Goal: Transaction & Acquisition: Purchase product/service

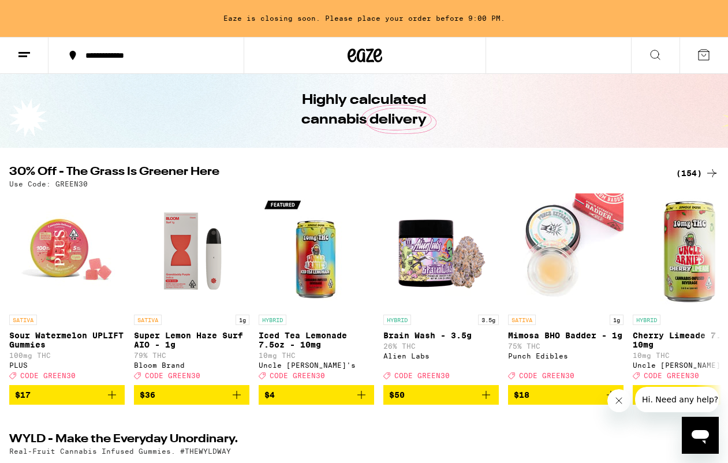
click at [700, 171] on div "(154)" at bounding box center [697, 173] width 43 height 14
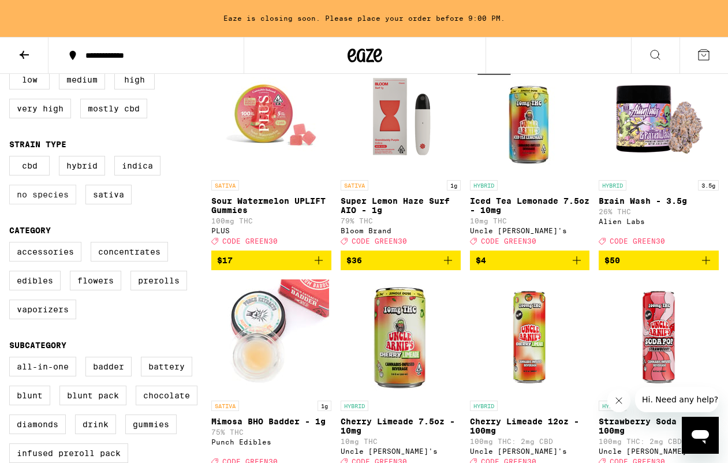
scroll to position [206, 0]
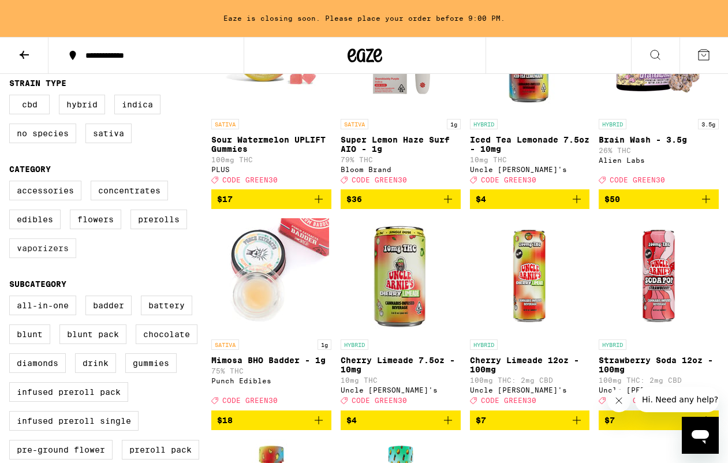
click at [61, 258] on label "Vaporizers" at bounding box center [42, 249] width 67 height 20
click at [12, 183] on input "Vaporizers" at bounding box center [12, 183] width 1 height 1
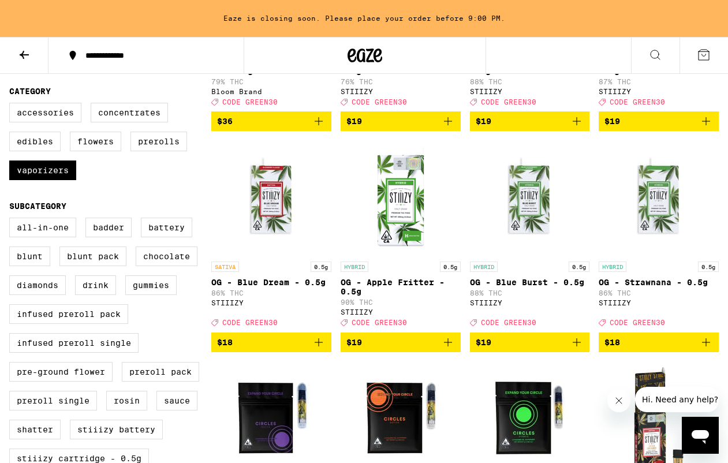
scroll to position [228, 0]
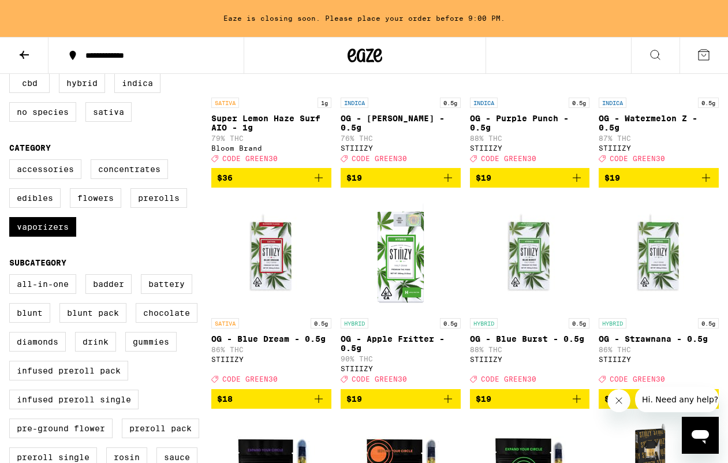
checkbox input "false"
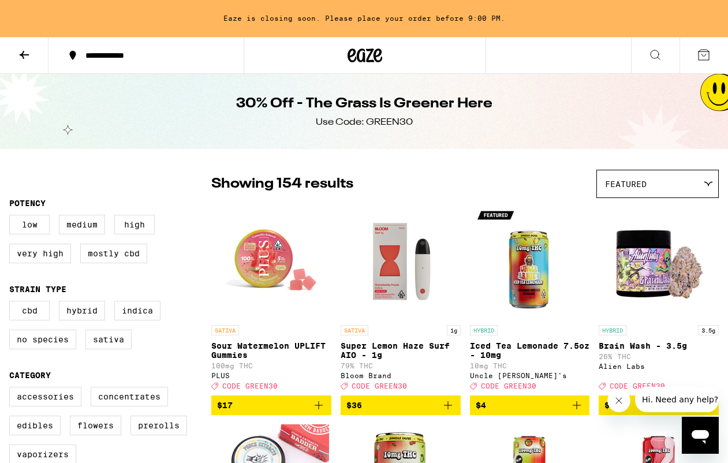
click at [25, 57] on icon at bounding box center [24, 55] width 14 height 14
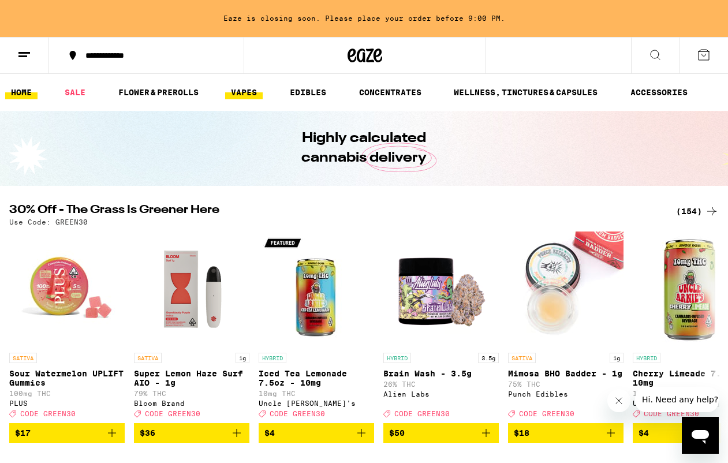
click at [244, 94] on link "VAPES" at bounding box center [244, 92] width 38 height 14
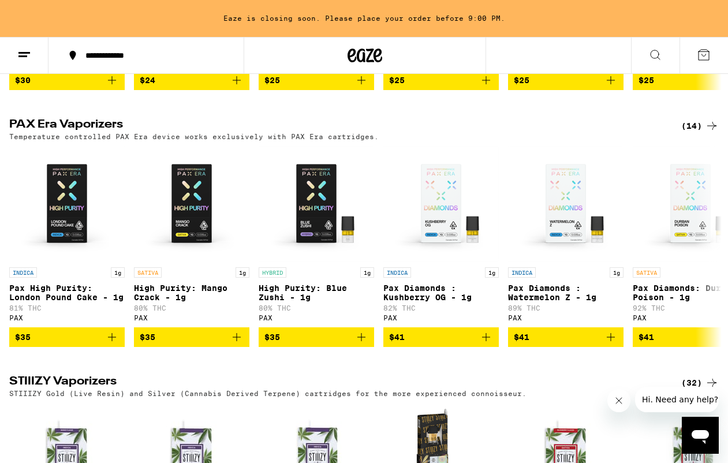
scroll to position [1119, 0]
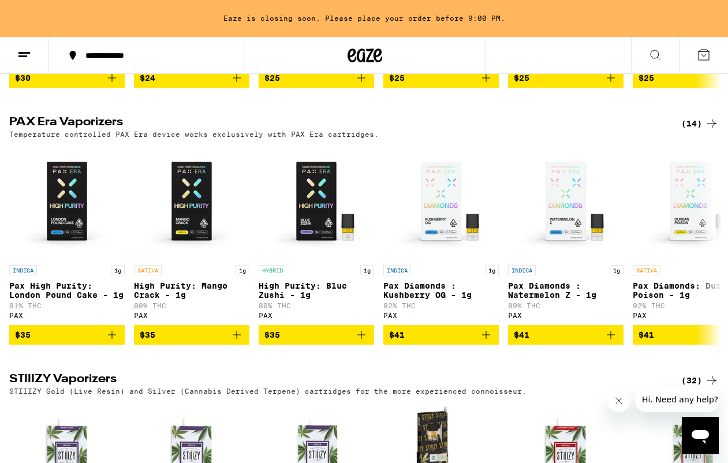
click at [696, 131] on div "(14)" at bounding box center [701, 124] width 38 height 14
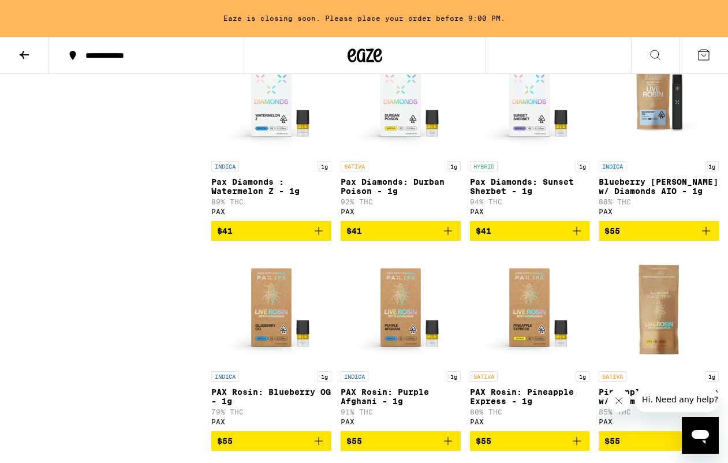
scroll to position [371, 0]
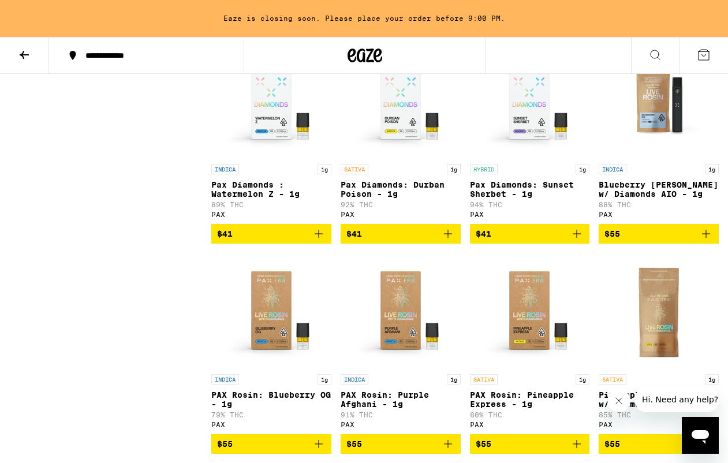
click at [401, 119] on img "Open page for Pax Diamonds: Durban Poison - 1g from PAX" at bounding box center [401, 101] width 116 height 116
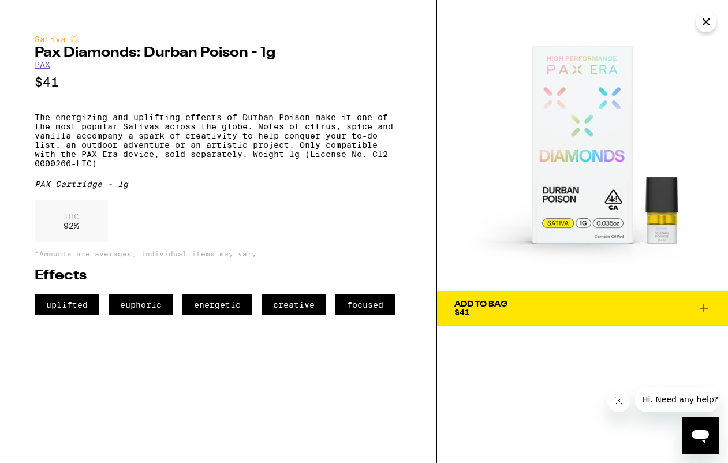
click at [473, 310] on div "Add To Bag $41" at bounding box center [481, 308] width 53 height 16
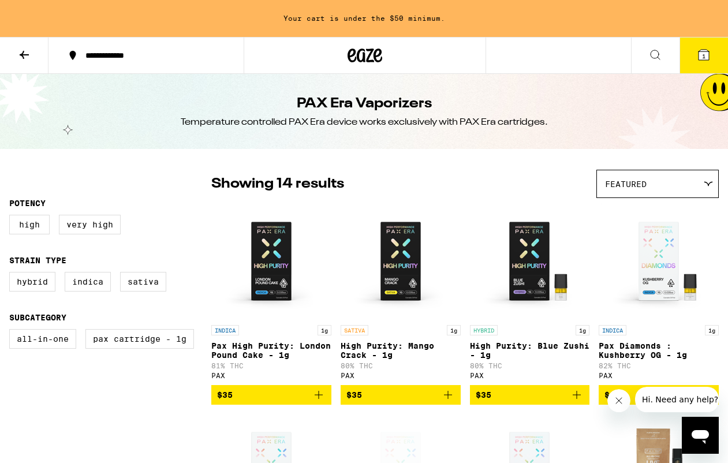
click at [29, 55] on icon at bounding box center [24, 55] width 14 height 14
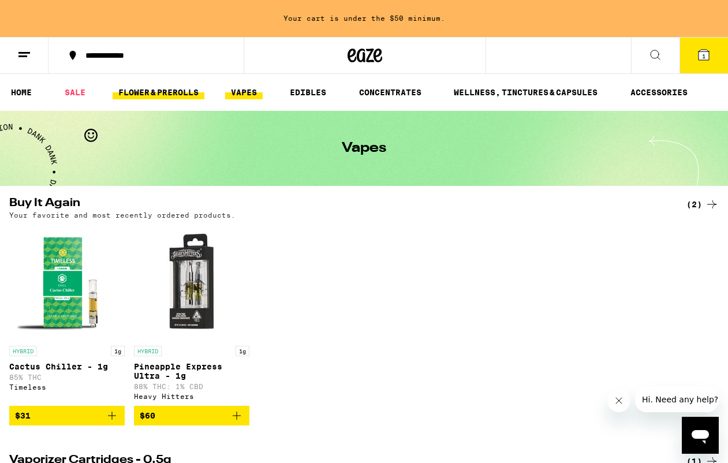
click at [163, 92] on link "FLOWER & PREROLLS" at bounding box center [159, 92] width 92 height 14
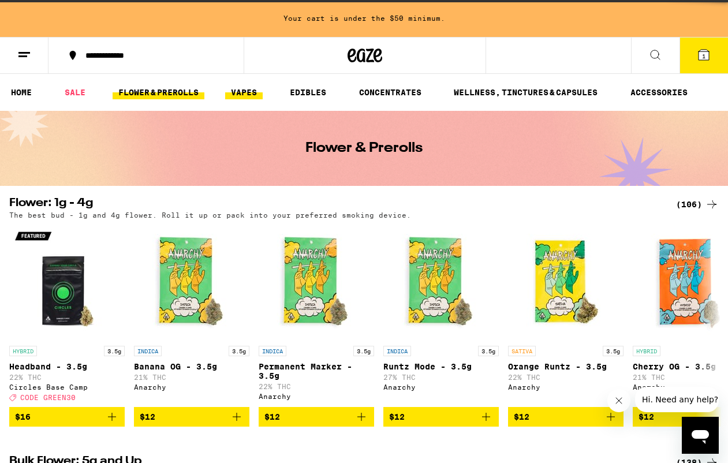
click at [232, 93] on link "VAPES" at bounding box center [244, 92] width 38 height 14
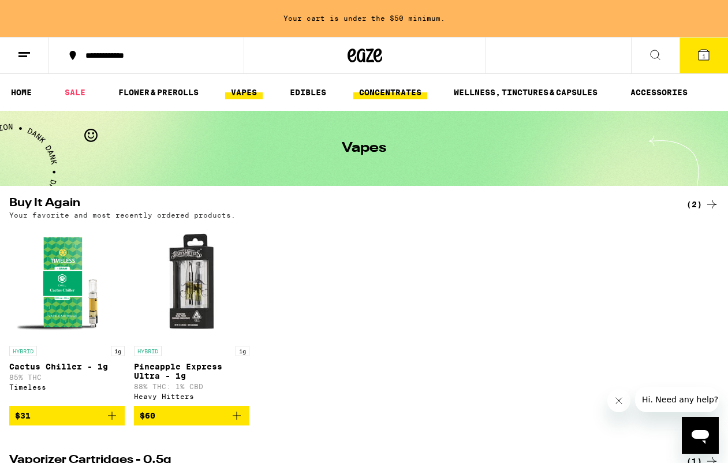
click at [395, 91] on link "CONCENTRATES" at bounding box center [391, 92] width 74 height 14
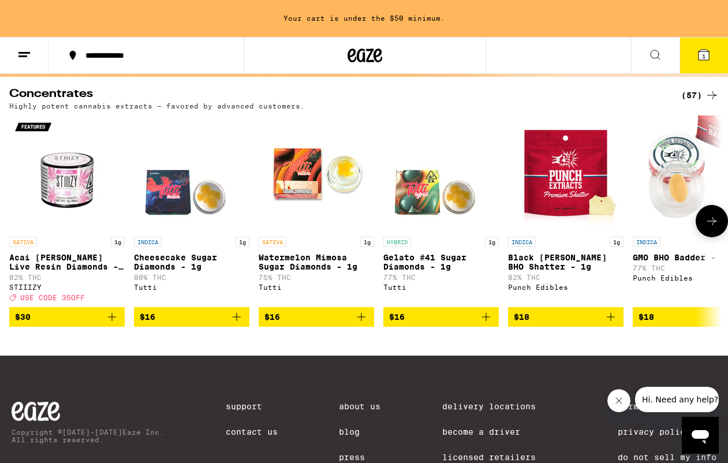
scroll to position [62, 0]
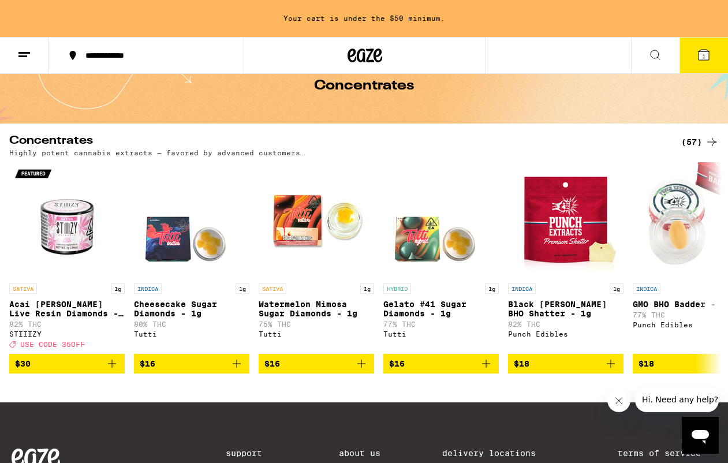
click at [698, 140] on div "(57)" at bounding box center [701, 142] width 38 height 14
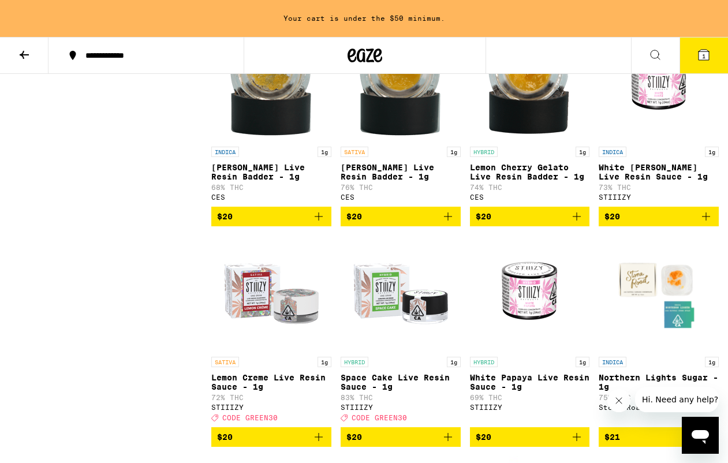
scroll to position [1258, 0]
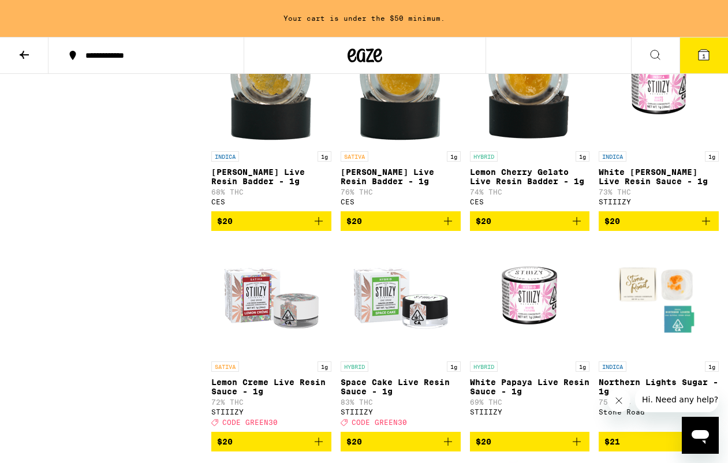
click at [381, 228] on span "$20" at bounding box center [401, 221] width 109 height 14
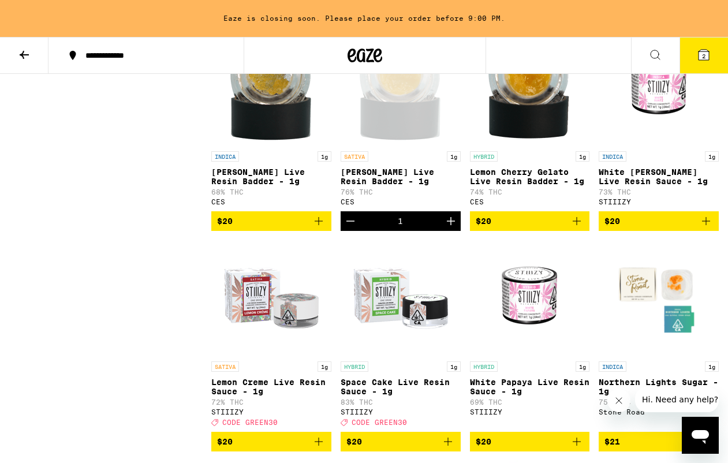
click at [710, 42] on button "2" at bounding box center [704, 56] width 49 height 36
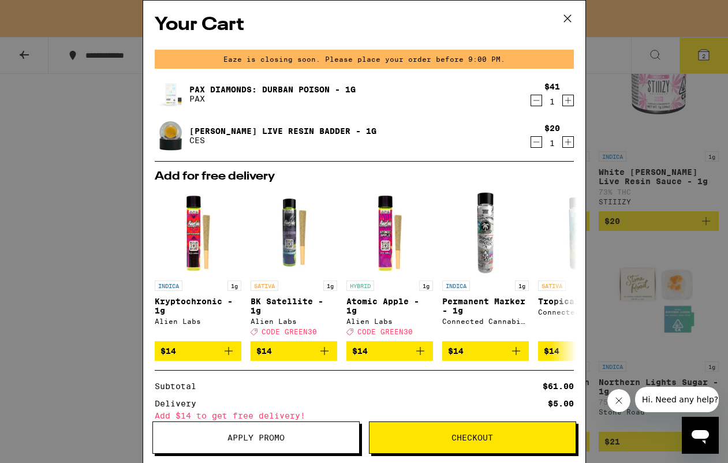
click at [453, 436] on span "Checkout" at bounding box center [473, 438] width 42 height 8
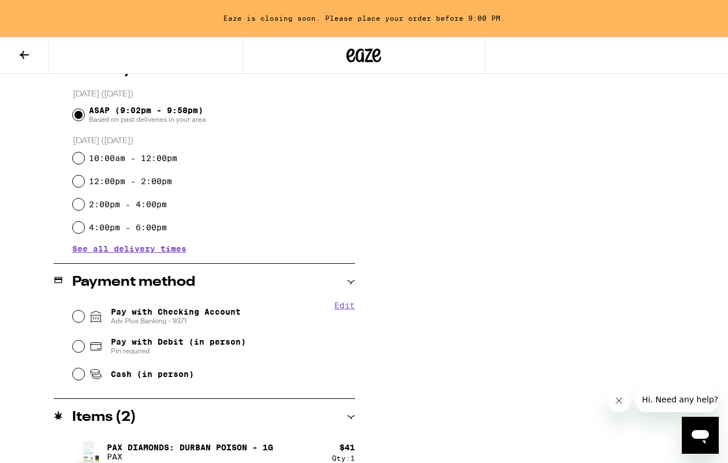
scroll to position [319, 0]
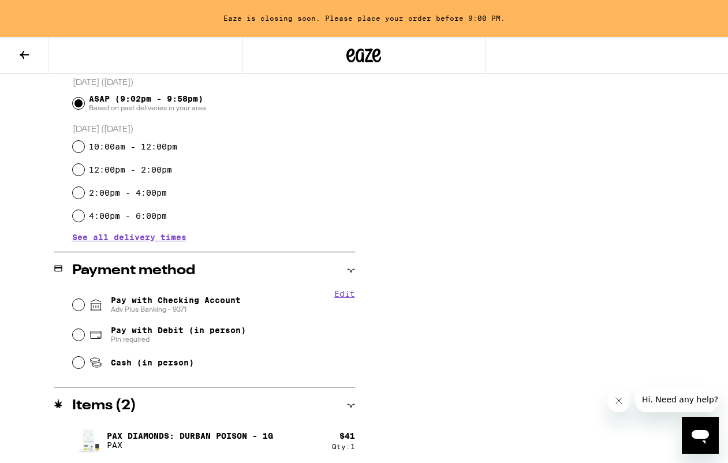
click at [70, 303] on div "Edit Pay with Checking Account Adv Plus Banking - 9371 Pay with Debit (in perso…" at bounding box center [205, 332] width 302 height 86
click at [83, 305] on input "Pay with Checking Account Adv Plus Banking - 9371" at bounding box center [79, 305] width 12 height 12
radio input "true"
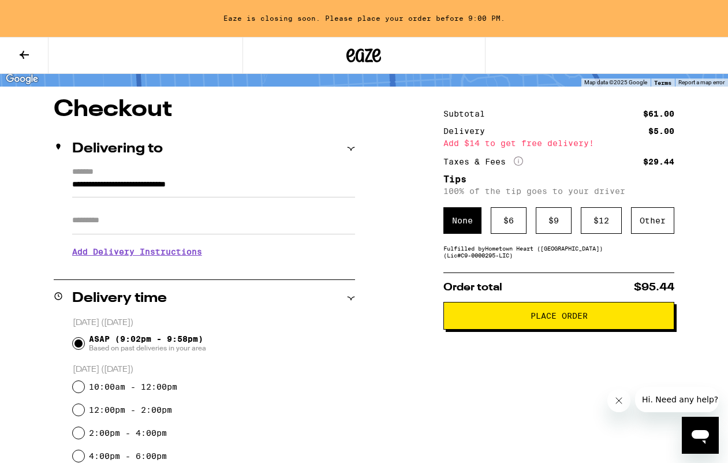
scroll to position [57, 0]
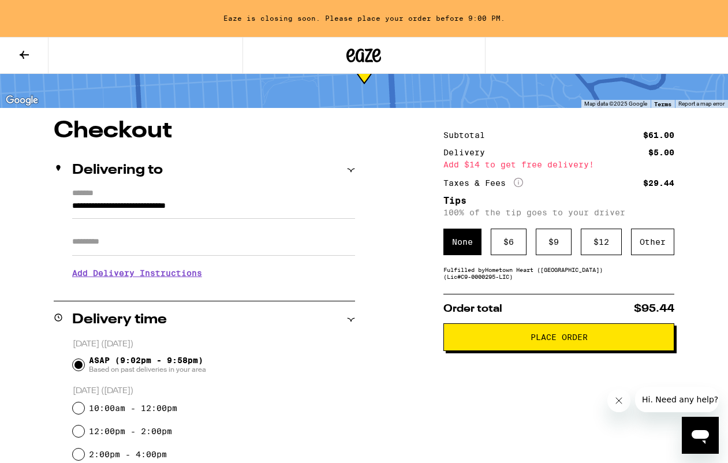
click at [27, 39] on button at bounding box center [24, 56] width 49 height 36
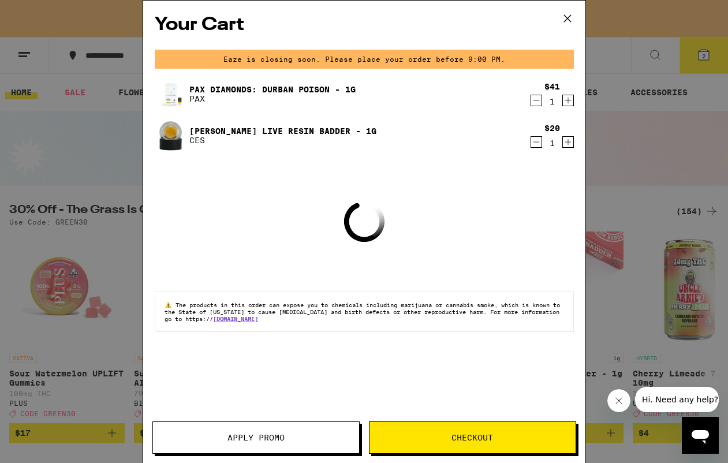
click at [564, 24] on icon at bounding box center [567, 18] width 17 height 17
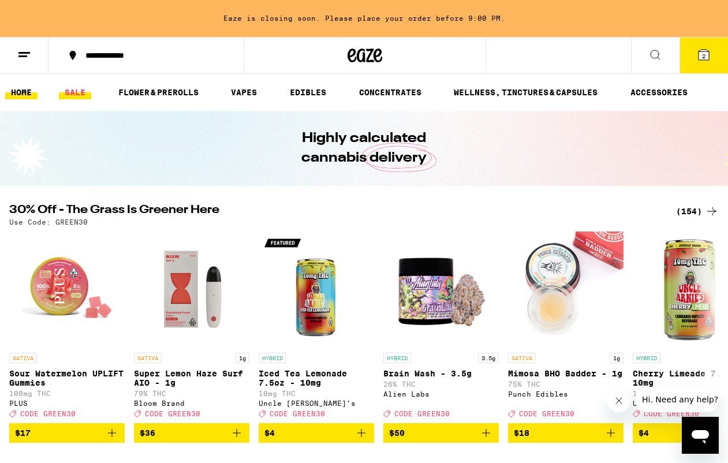
click at [85, 92] on link "SALE" at bounding box center [75, 92] width 32 height 14
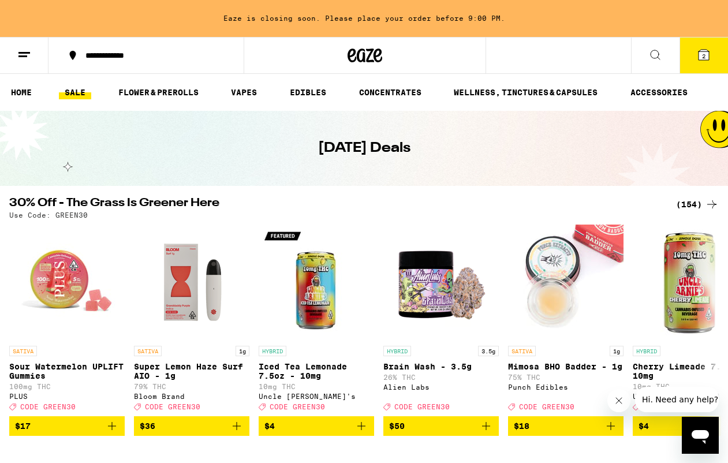
click at [702, 200] on div "(154)" at bounding box center [697, 205] width 43 height 14
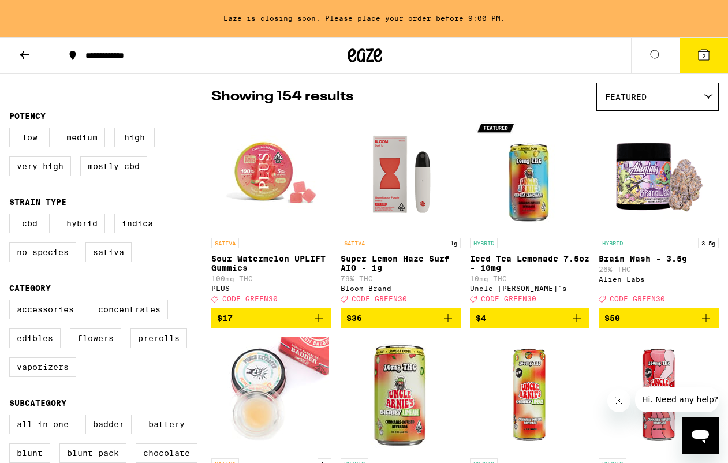
scroll to position [90, 0]
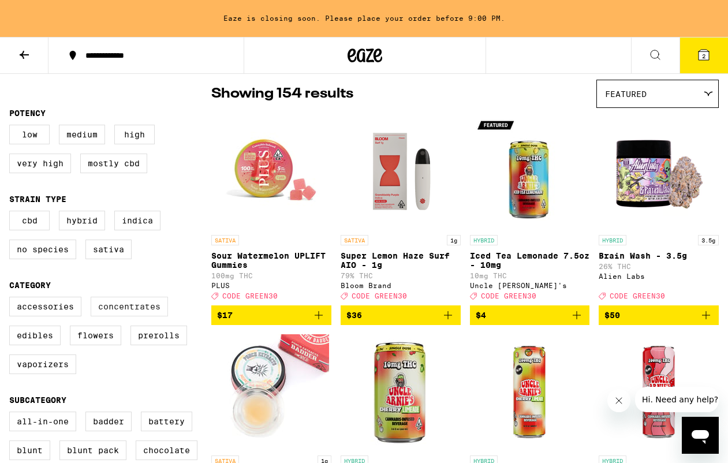
click at [105, 317] on label "Concentrates" at bounding box center [129, 307] width 77 height 20
click at [12, 299] on input "Concentrates" at bounding box center [12, 299] width 1 height 1
checkbox input "true"
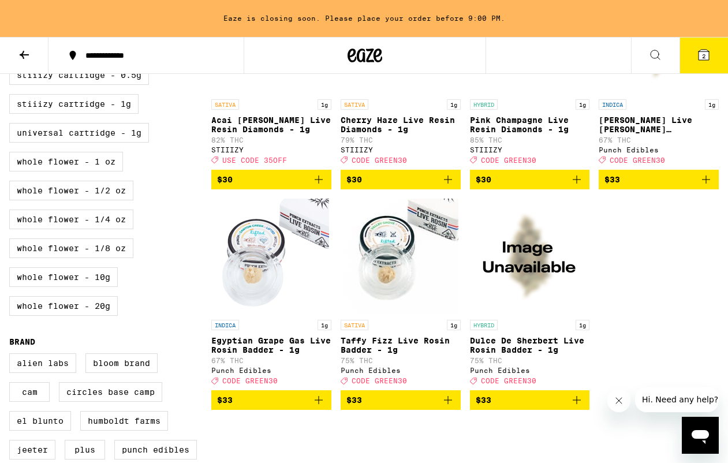
scroll to position [677, 0]
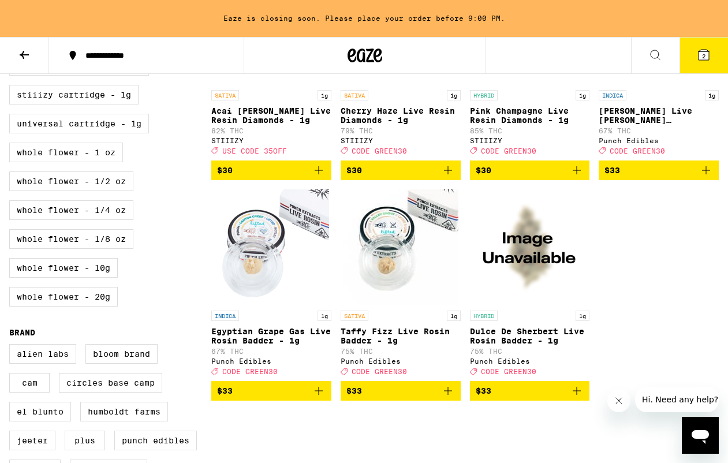
click at [407, 398] on span "$33" at bounding box center [401, 391] width 109 height 14
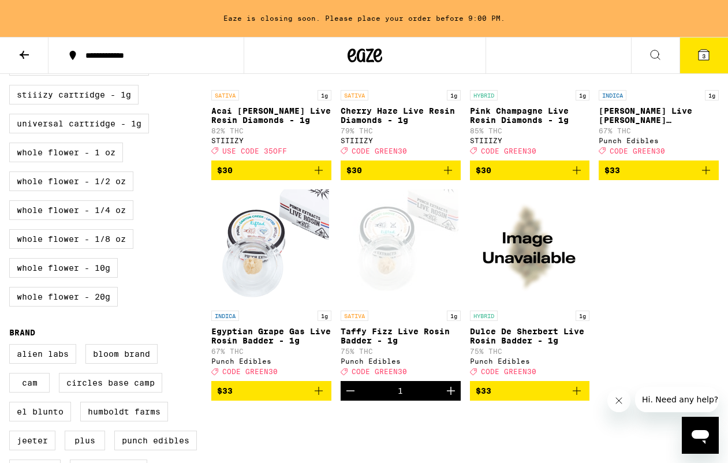
click at [697, 55] on icon at bounding box center [704, 55] width 14 height 14
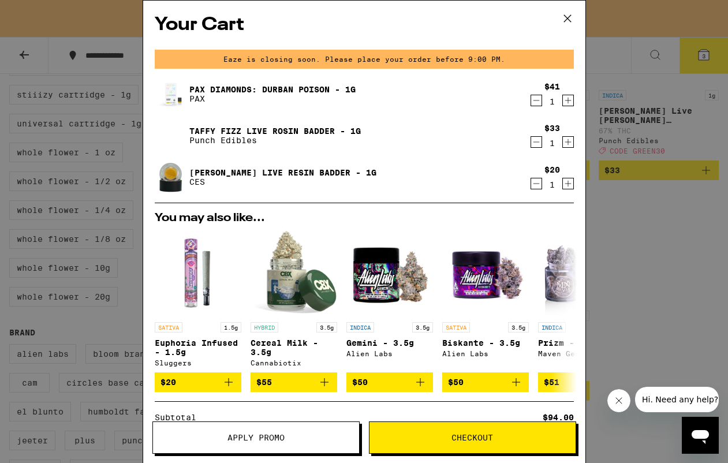
click at [534, 186] on icon "Decrement" at bounding box center [536, 184] width 10 height 14
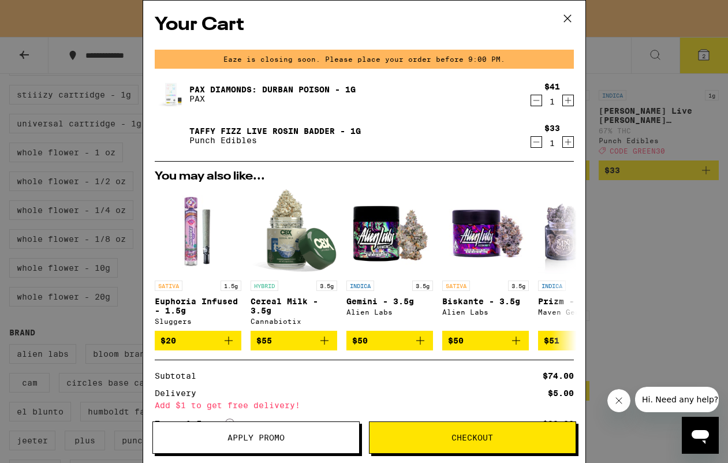
click at [568, 18] on icon at bounding box center [567, 18] width 17 height 17
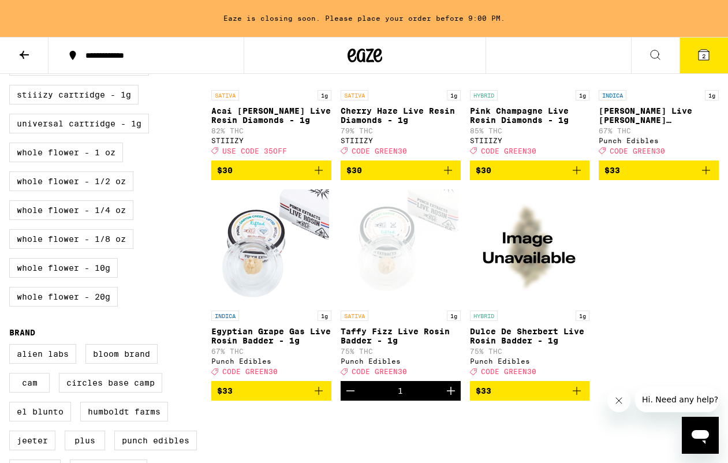
click at [694, 57] on button "2" at bounding box center [704, 56] width 49 height 36
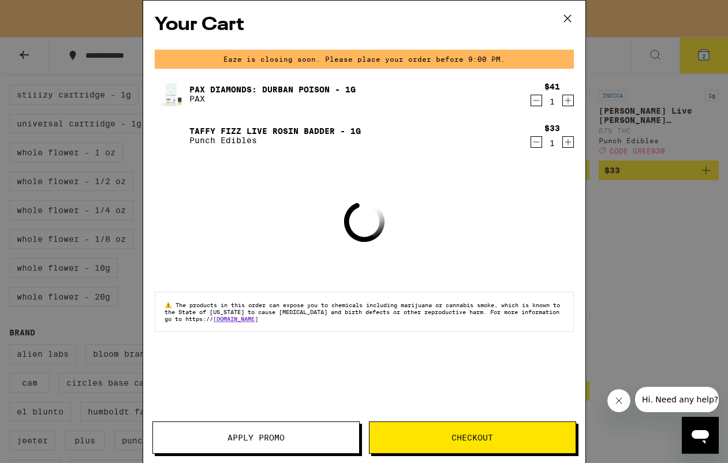
click at [477, 436] on span "Checkout" at bounding box center [473, 438] width 42 height 8
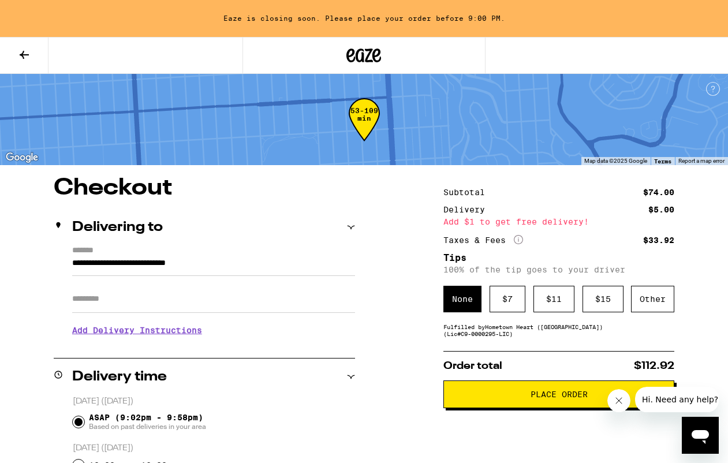
click at [29, 66] on button at bounding box center [24, 56] width 49 height 36
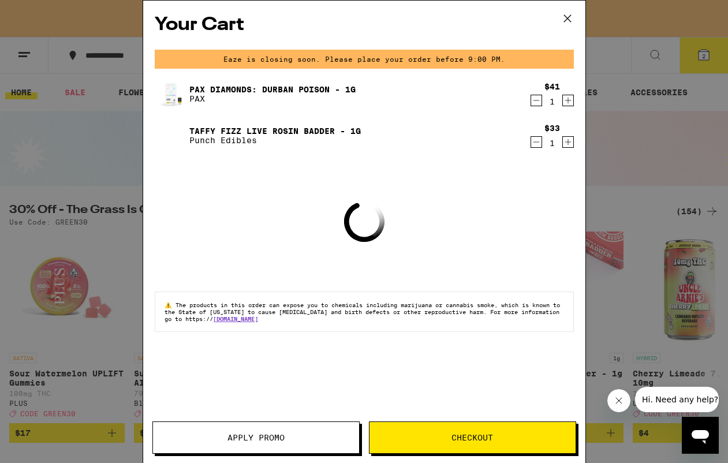
click at [239, 436] on span "Apply Promo" at bounding box center [256, 438] width 57 height 8
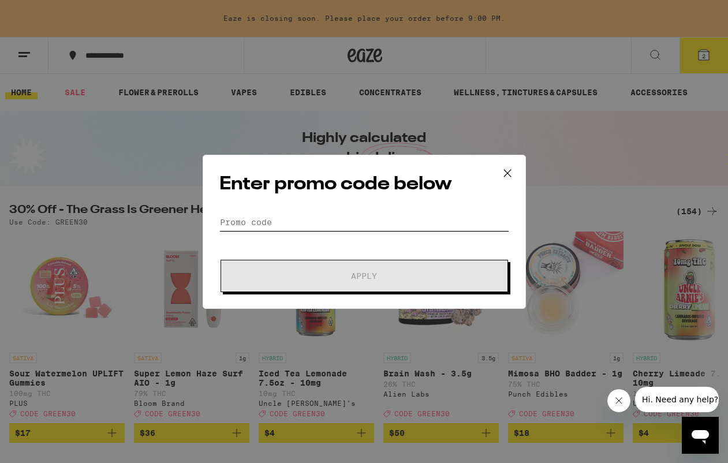
click at [269, 214] on input "Promo Code" at bounding box center [365, 222] width 290 height 17
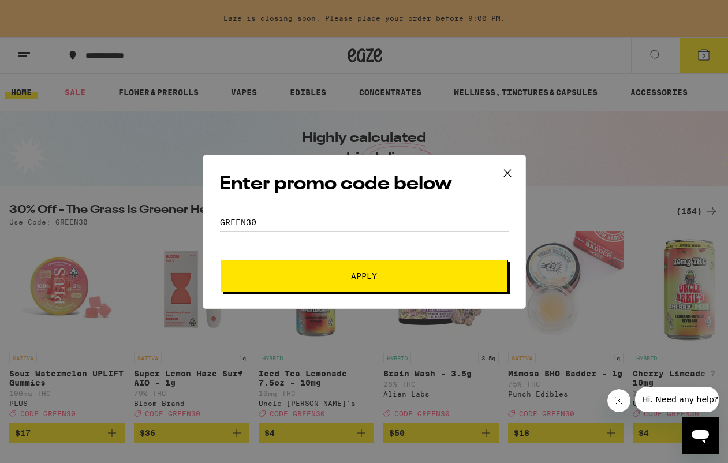
type input "GREEN30"
click at [364, 276] on button "Apply" at bounding box center [365, 276] width 288 height 32
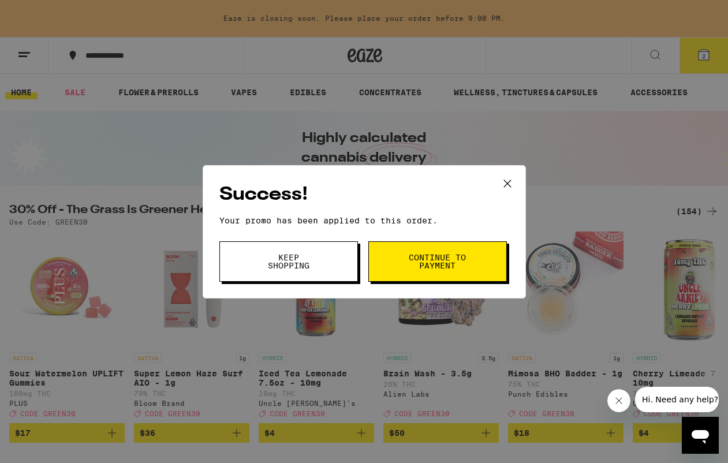
click at [448, 273] on button "Continue to payment" at bounding box center [438, 261] width 139 height 40
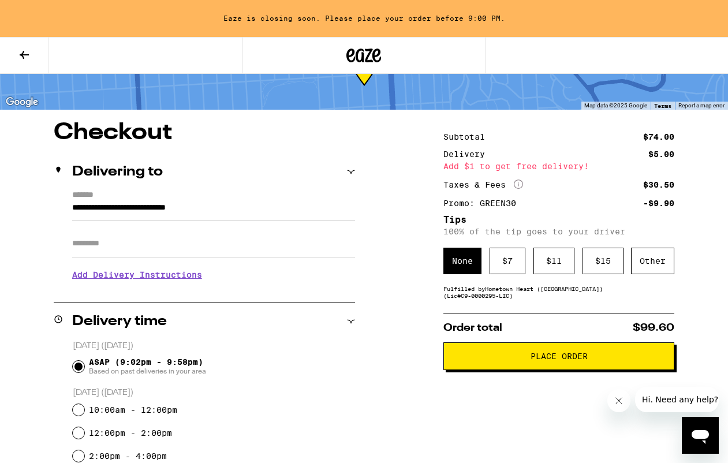
scroll to position [57, 0]
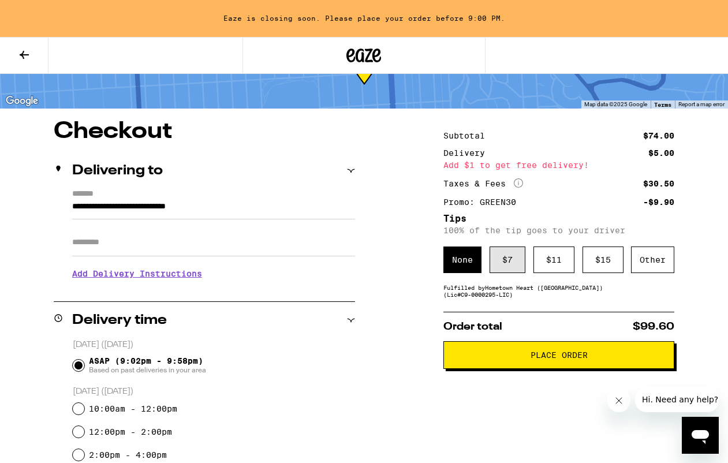
click at [504, 265] on div "$ 7" at bounding box center [508, 260] width 36 height 27
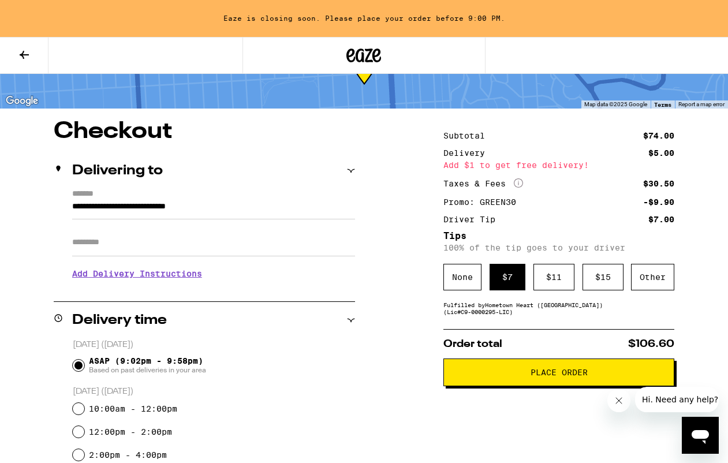
click at [555, 375] on span "Place Order" at bounding box center [559, 373] width 57 height 8
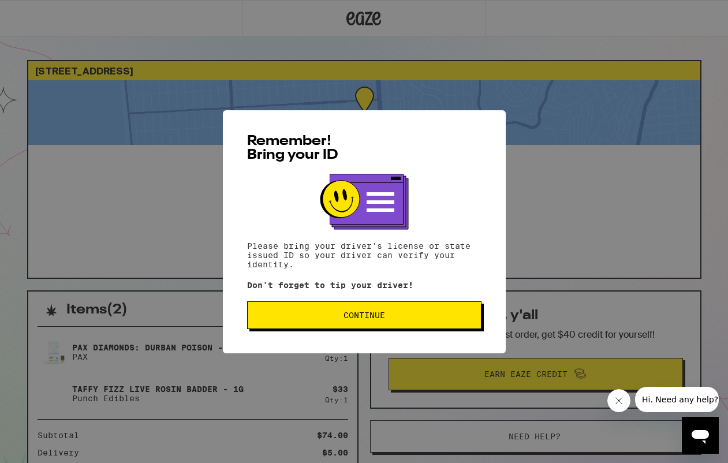
click at [400, 317] on span "Continue" at bounding box center [364, 315] width 215 height 8
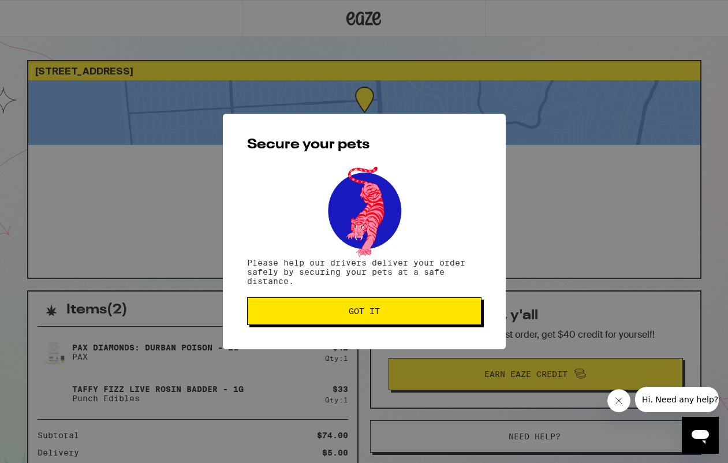
click at [385, 315] on span "Got it" at bounding box center [364, 311] width 215 height 8
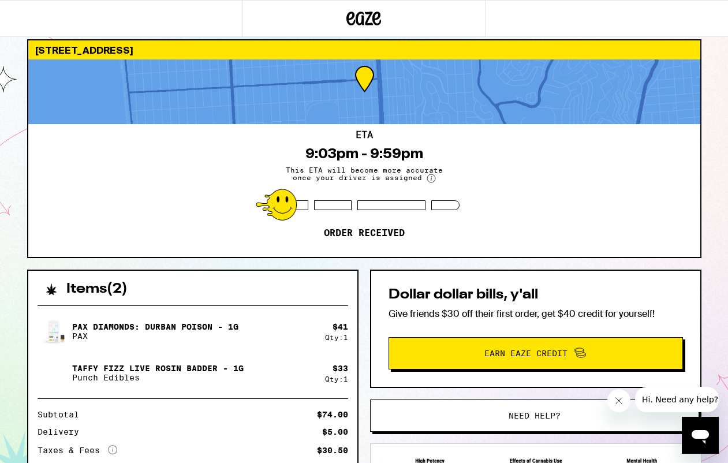
scroll to position [27, 0]
